Goal: Transaction & Acquisition: Purchase product/service

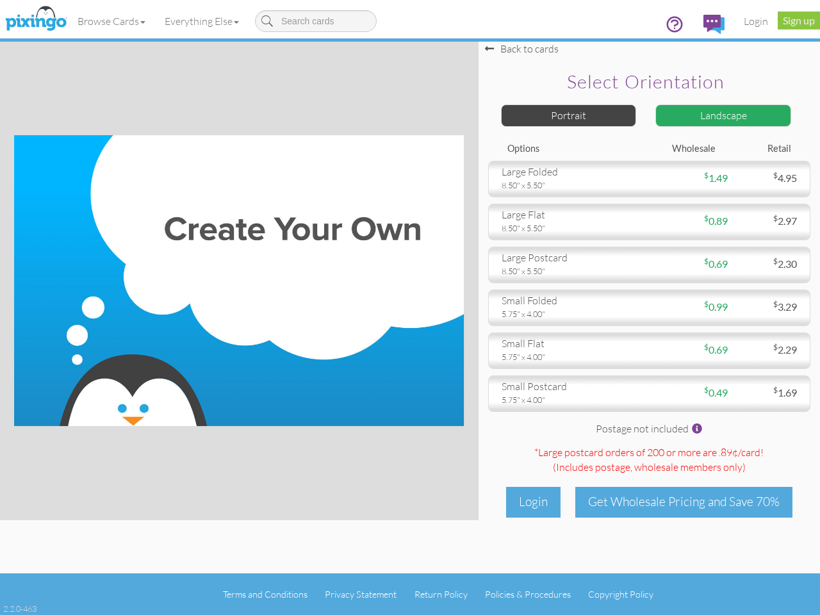
click at [410, 307] on img at bounding box center [239, 280] width 450 height 291
click at [112, 21] on link "Browse Cards" at bounding box center [111, 21] width 87 height 32
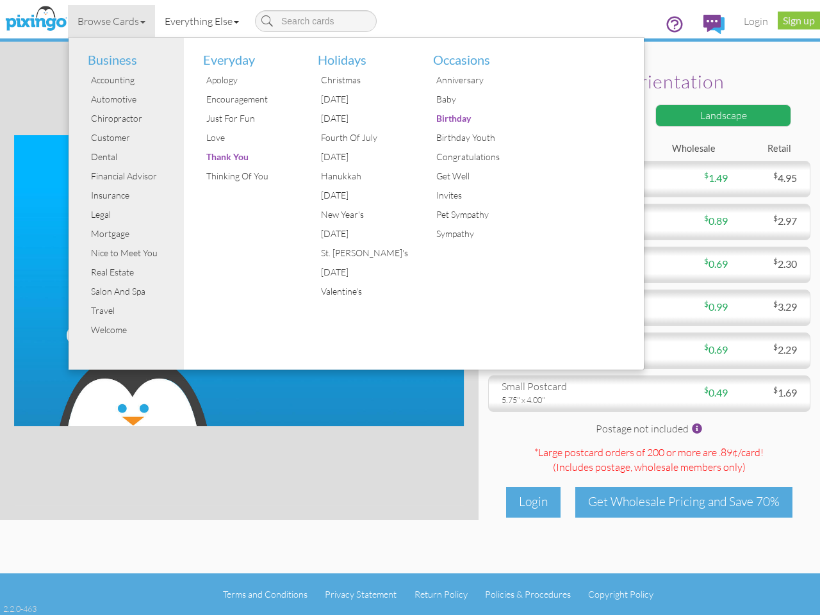
click at [204, 21] on link "Everything Else" at bounding box center [202, 21] width 94 height 32
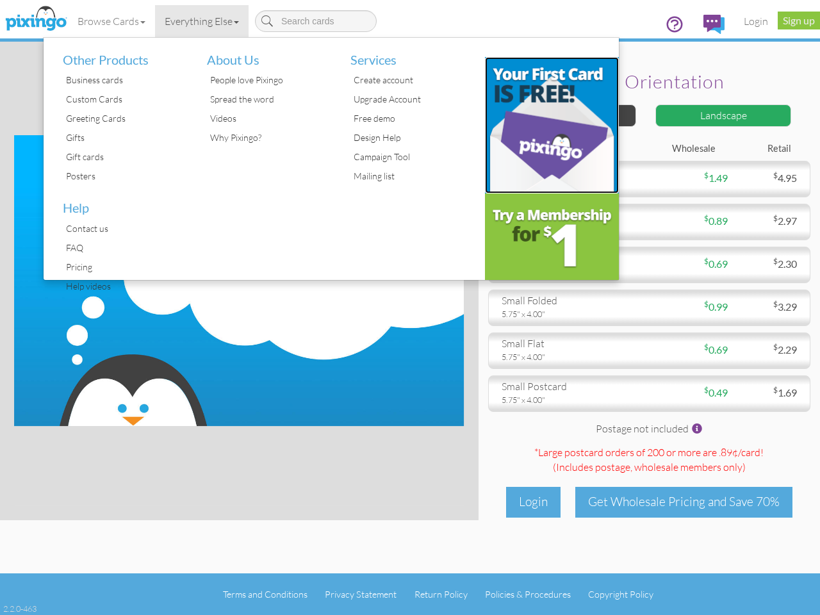
click at [569, 115] on img at bounding box center [552, 125] width 135 height 136
click at [723, 115] on body "Toggle navigation Visit Pixingo Mobile Browse Cards Business Accounting Automot…" at bounding box center [410, 307] width 820 height 615
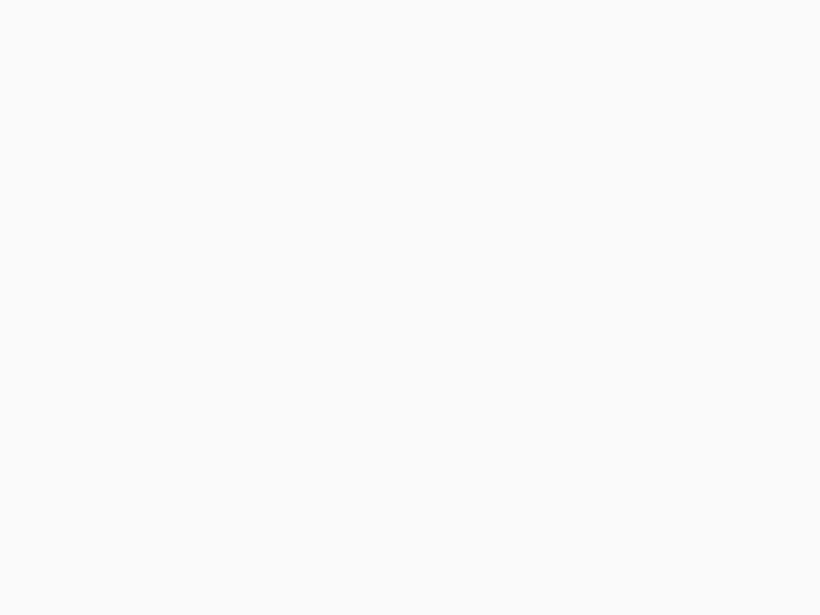
click at [649, 179] on body at bounding box center [410, 307] width 820 height 615
click at [649, 222] on body at bounding box center [410, 307] width 820 height 615
click at [649, 265] on body at bounding box center [410, 307] width 820 height 615
click at [649, 307] on body at bounding box center [410, 307] width 820 height 615
click at [649, 350] on body at bounding box center [410, 307] width 820 height 615
